Goal: Check status: Check status

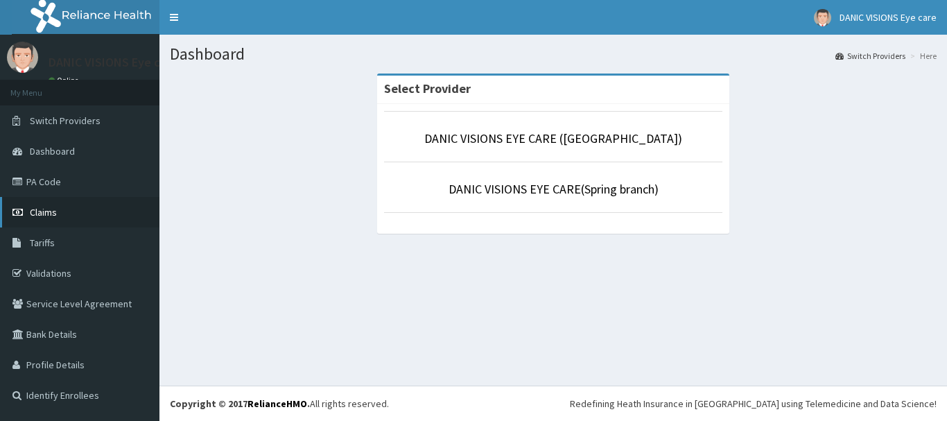
click at [55, 207] on span "Claims" at bounding box center [43, 212] width 27 height 12
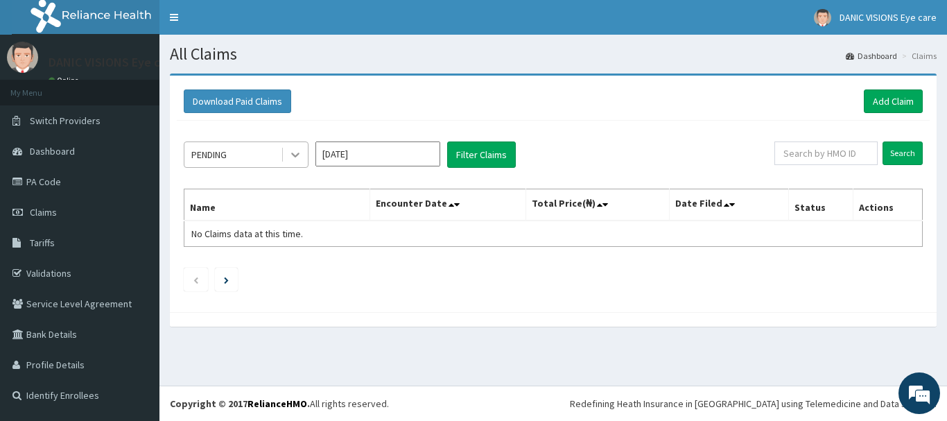
click at [301, 153] on icon at bounding box center [296, 155] width 14 height 14
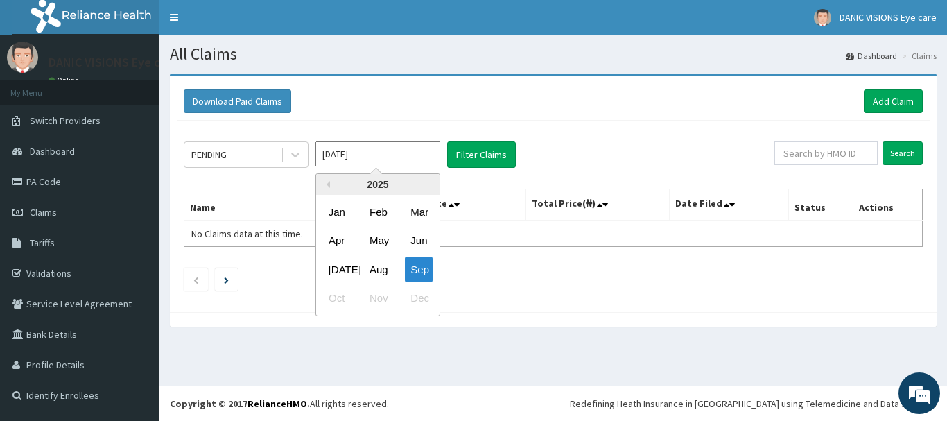
click at [410, 157] on input "[DATE]" at bounding box center [378, 153] width 125 height 25
click at [377, 264] on div "Aug" at bounding box center [378, 270] width 28 height 26
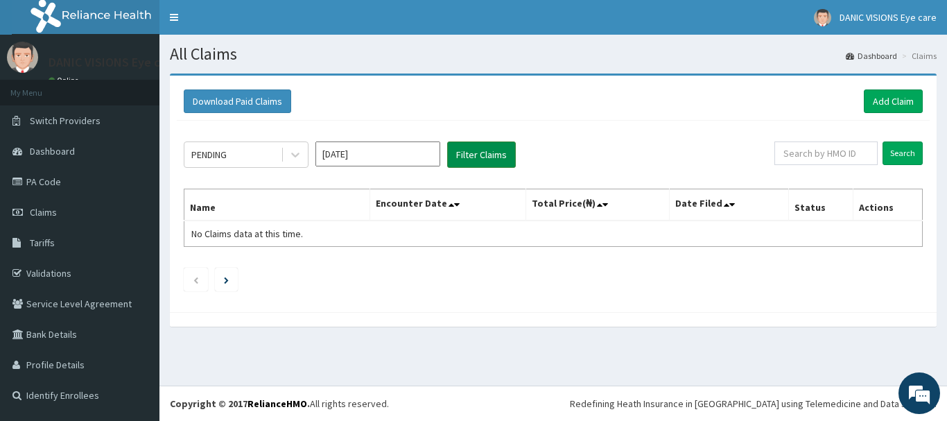
click at [483, 148] on button "Filter Claims" at bounding box center [481, 154] width 69 height 26
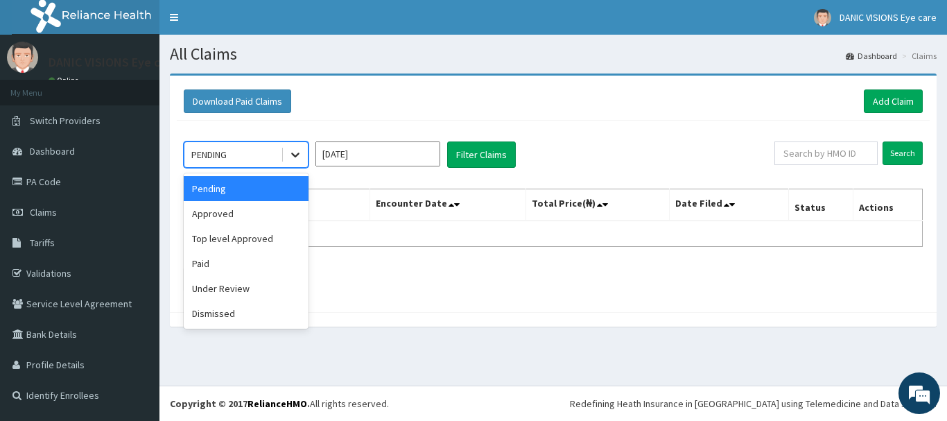
click at [295, 155] on icon at bounding box center [295, 155] width 8 height 5
click at [243, 264] on div "Paid" at bounding box center [246, 263] width 125 height 25
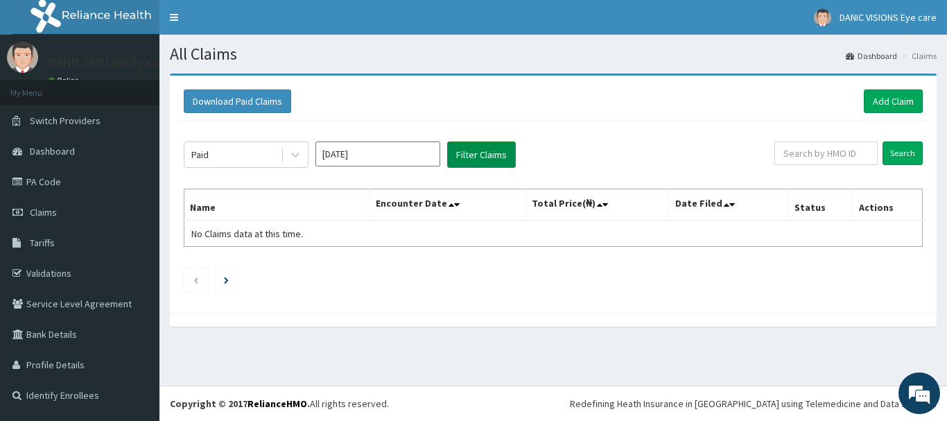
click at [473, 153] on button "Filter Claims" at bounding box center [481, 154] width 69 height 26
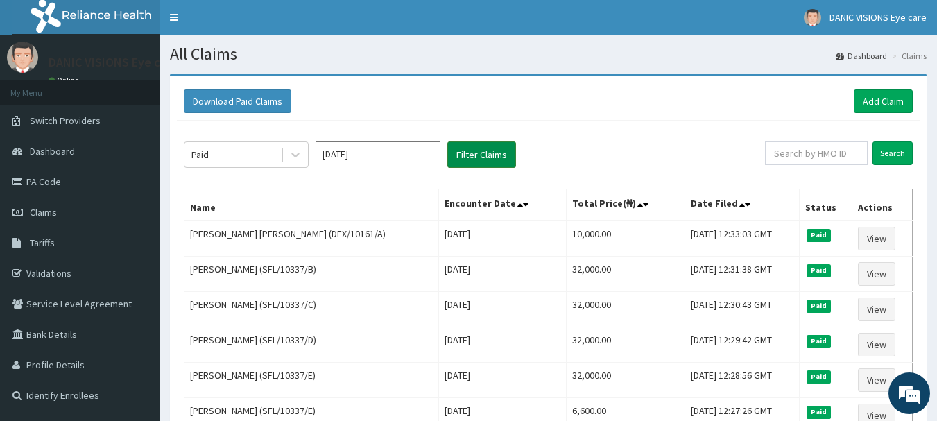
click at [473, 153] on button "Filter Claims" at bounding box center [481, 154] width 69 height 26
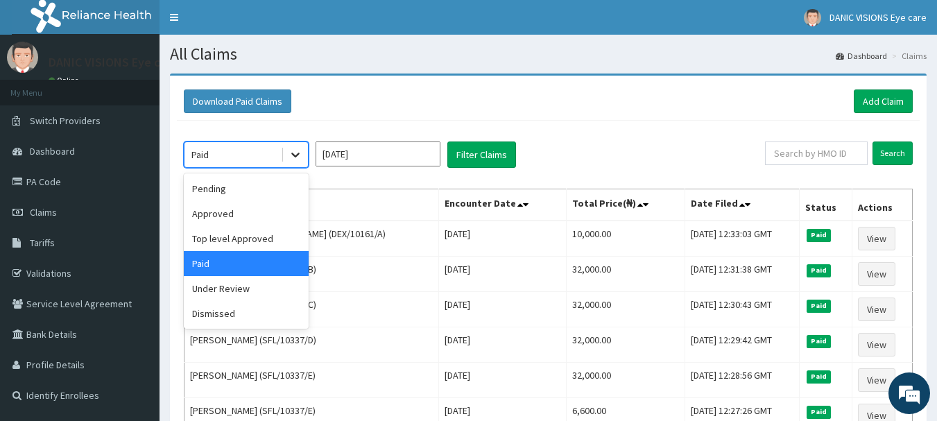
click at [298, 151] on icon at bounding box center [296, 155] width 14 height 14
click at [376, 160] on input "[DATE]" at bounding box center [378, 153] width 125 height 25
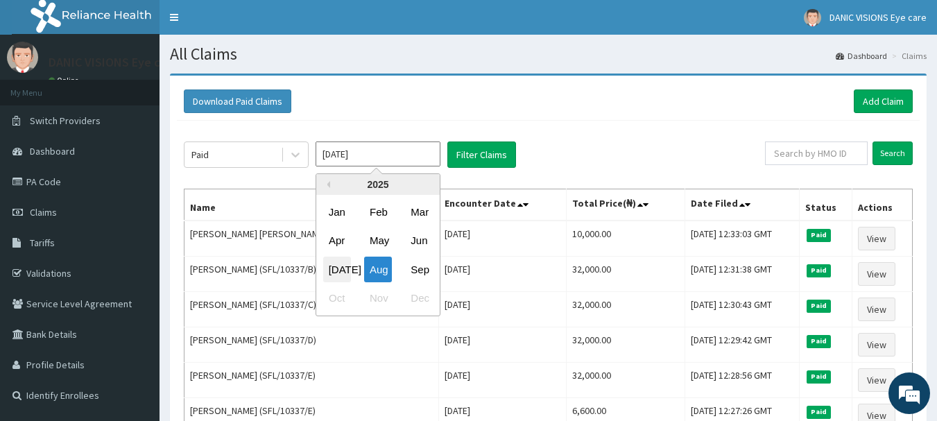
click at [334, 269] on div "[DATE]" at bounding box center [337, 270] width 28 height 26
type input "[DATE]"
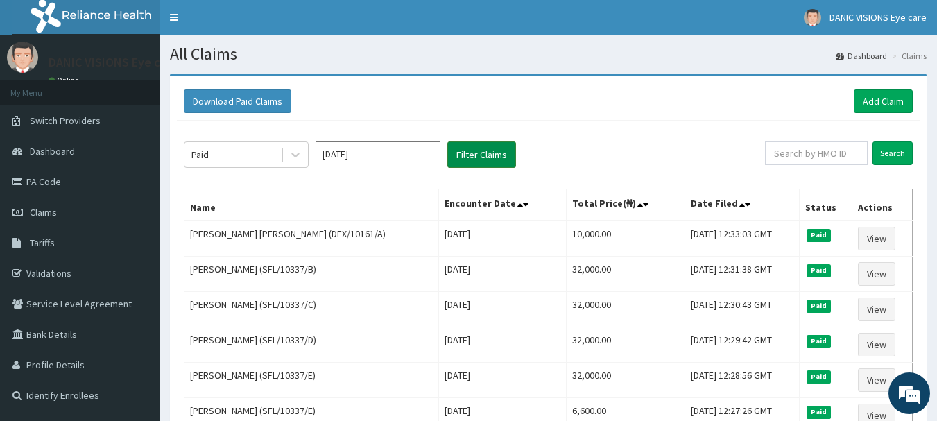
click at [479, 151] on button "Filter Claims" at bounding box center [481, 154] width 69 height 26
click at [490, 151] on button "Filter Claims" at bounding box center [481, 154] width 69 height 26
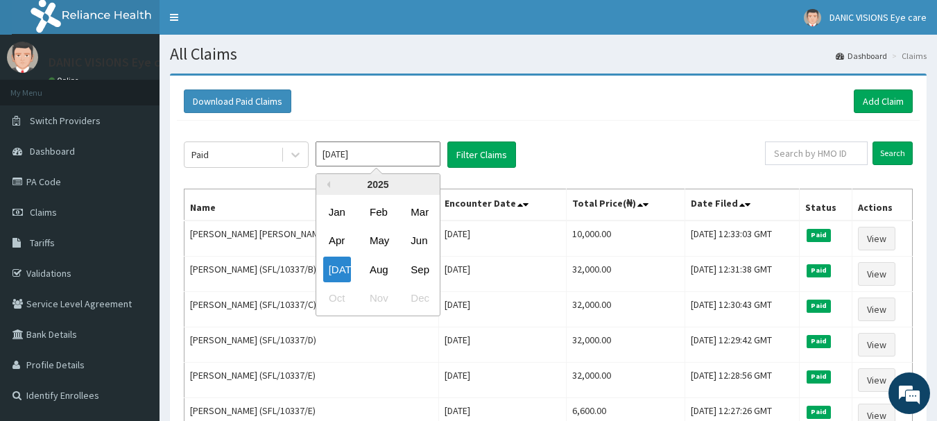
click at [351, 150] on input "[DATE]" at bounding box center [378, 153] width 125 height 25
click at [265, 152] on div "Paid" at bounding box center [232, 155] width 96 height 22
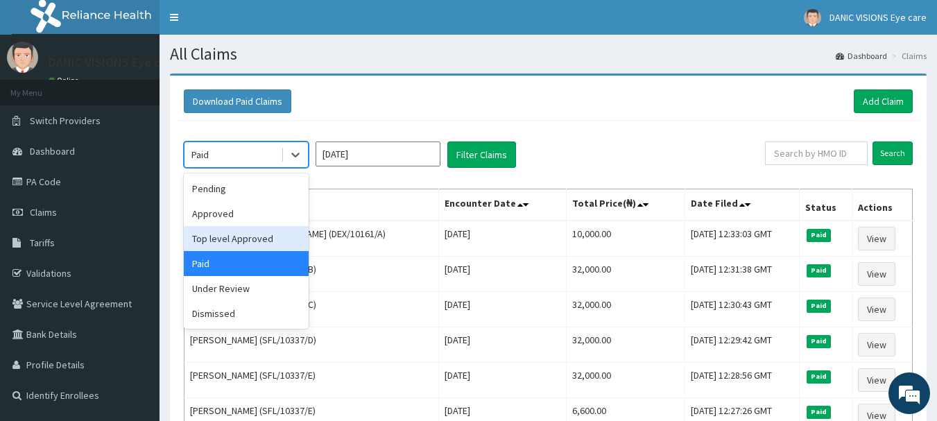
click at [239, 239] on div "Top level Approved" at bounding box center [246, 238] width 125 height 25
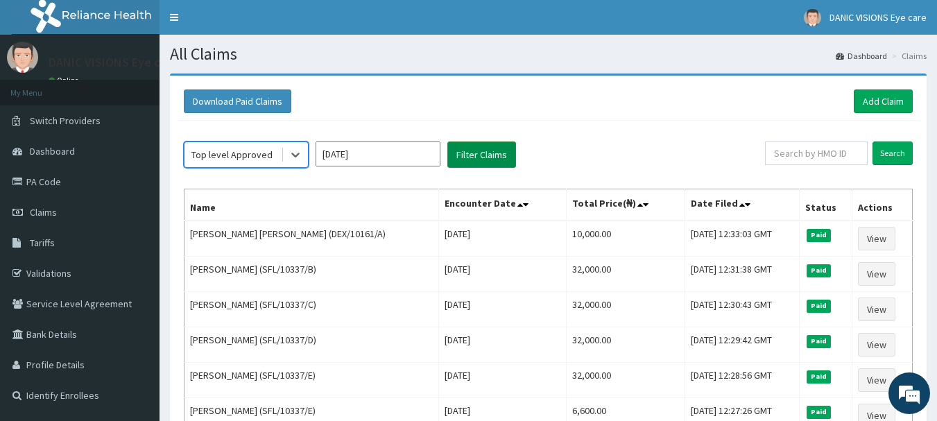
click at [477, 146] on button "Filter Claims" at bounding box center [481, 154] width 69 height 26
click at [476, 146] on button "Filter Claims" at bounding box center [481, 154] width 69 height 26
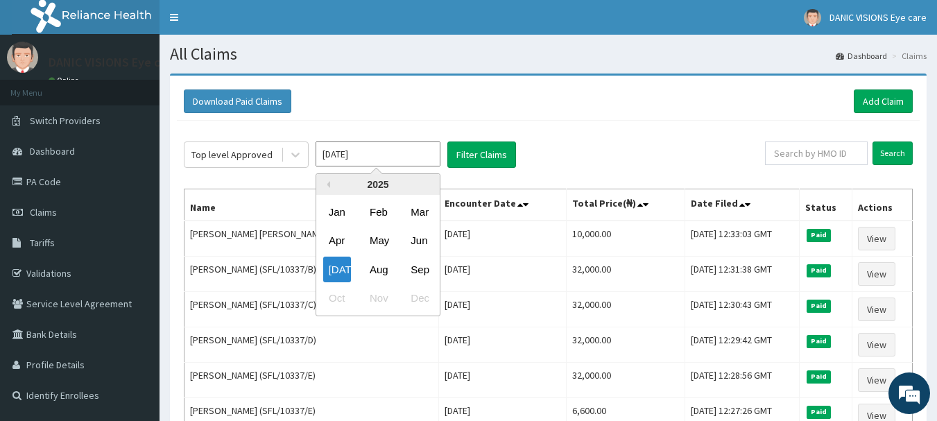
click at [379, 155] on input "[DATE]" at bounding box center [378, 153] width 125 height 25
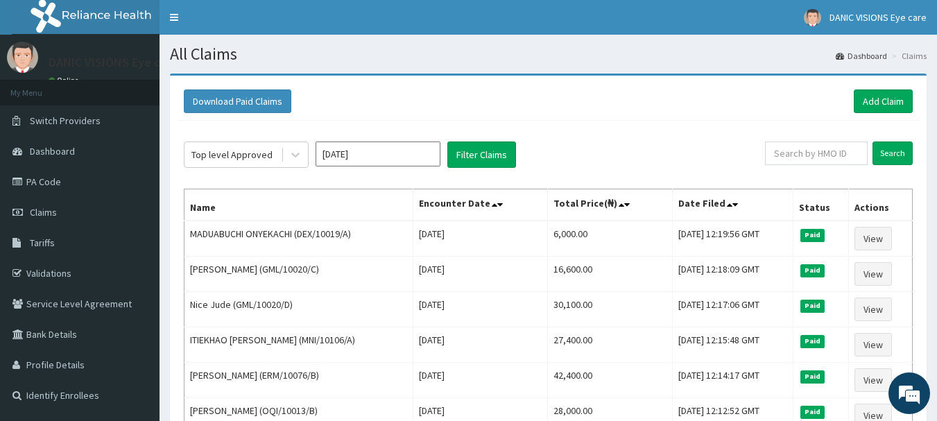
click at [637, 123] on div "Top level Approved [DATE] Filter Claims Search Name Encounter Date Total Price(…" at bounding box center [548, 306] width 743 height 371
